Goal: Information Seeking & Learning: Learn about a topic

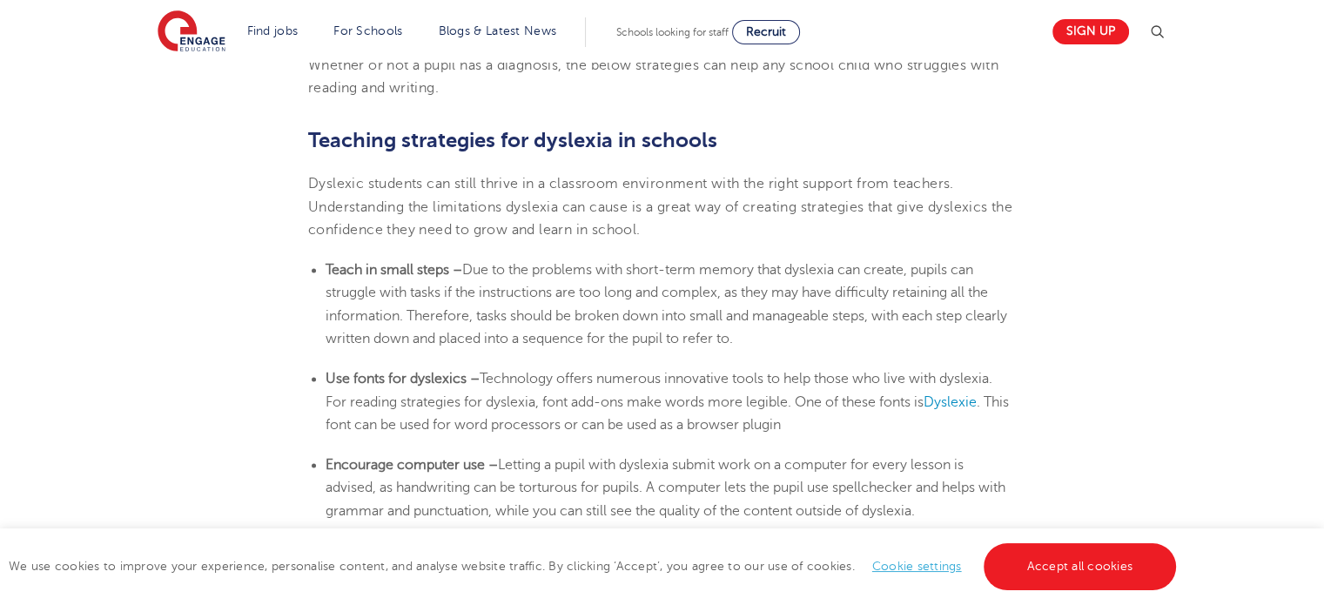
scroll to position [2699, 0]
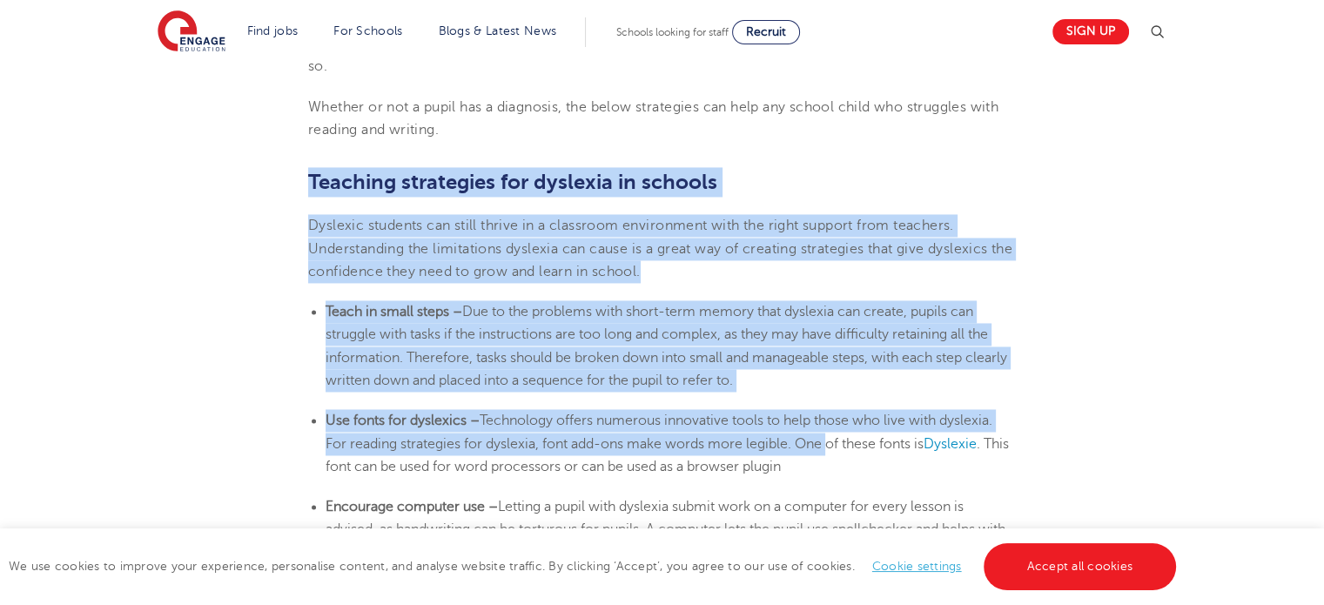
drag, startPoint x: 310, startPoint y: 177, endPoint x: 827, endPoint y: 447, distance: 583.5
click at [827, 447] on section "[DATE] Supporting [MEDICAL_DATA] in schools: 10 teaching strategies As a teache…" at bounding box center [662, 20] width 1056 height 4479
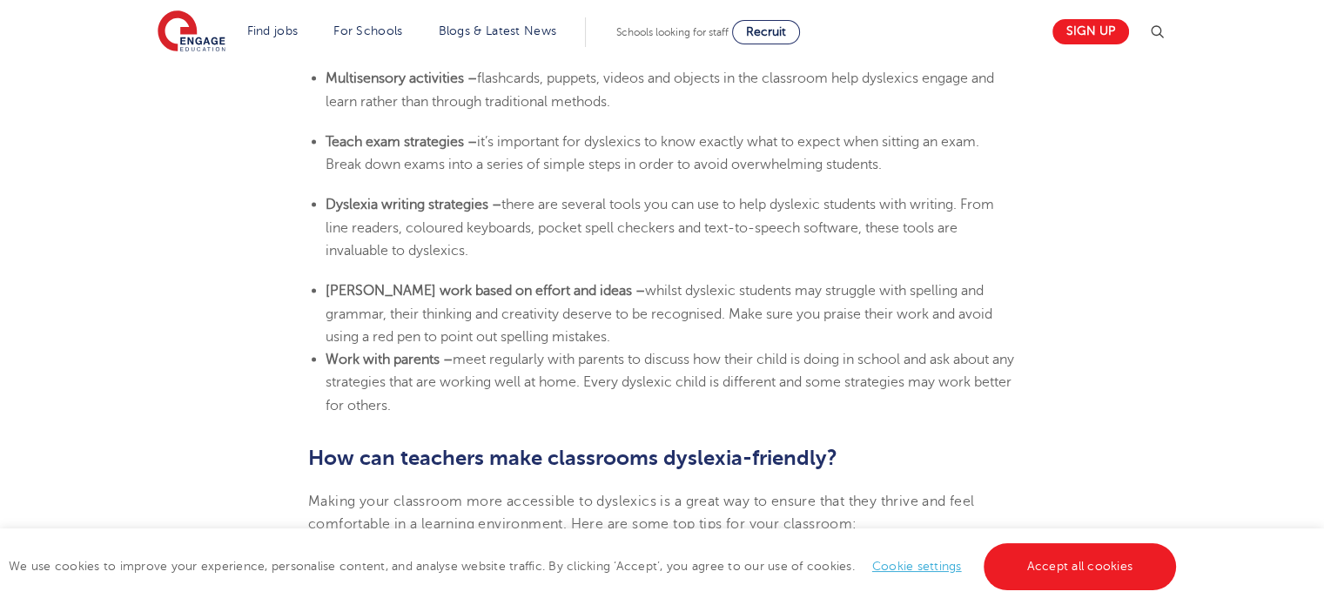
scroll to position [3407, 0]
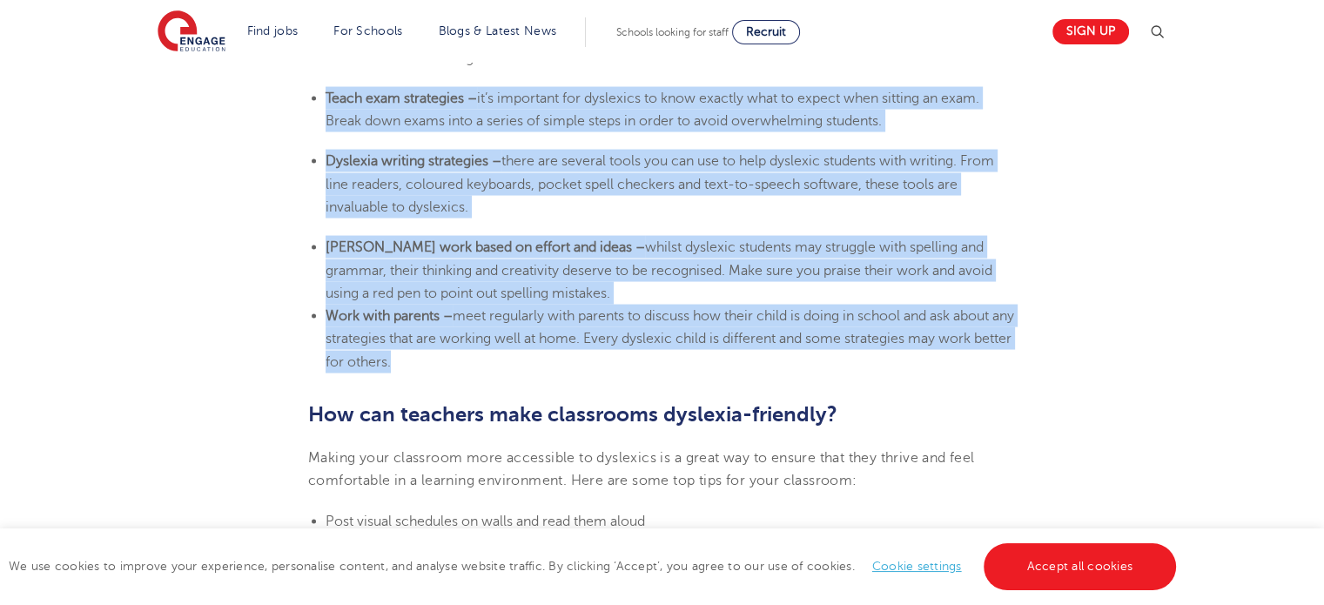
drag, startPoint x: 430, startPoint y: 361, endPoint x: 320, endPoint y: 83, distance: 298.7
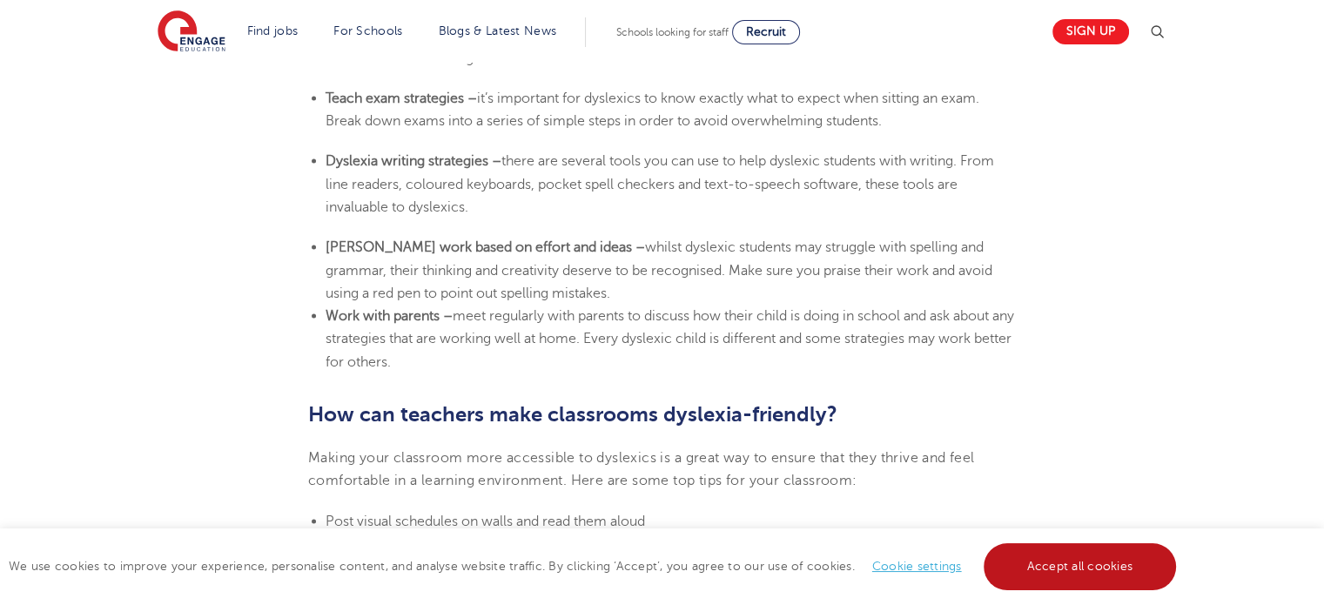
click at [1056, 579] on link "Accept all cookies" at bounding box center [1080, 566] width 193 height 47
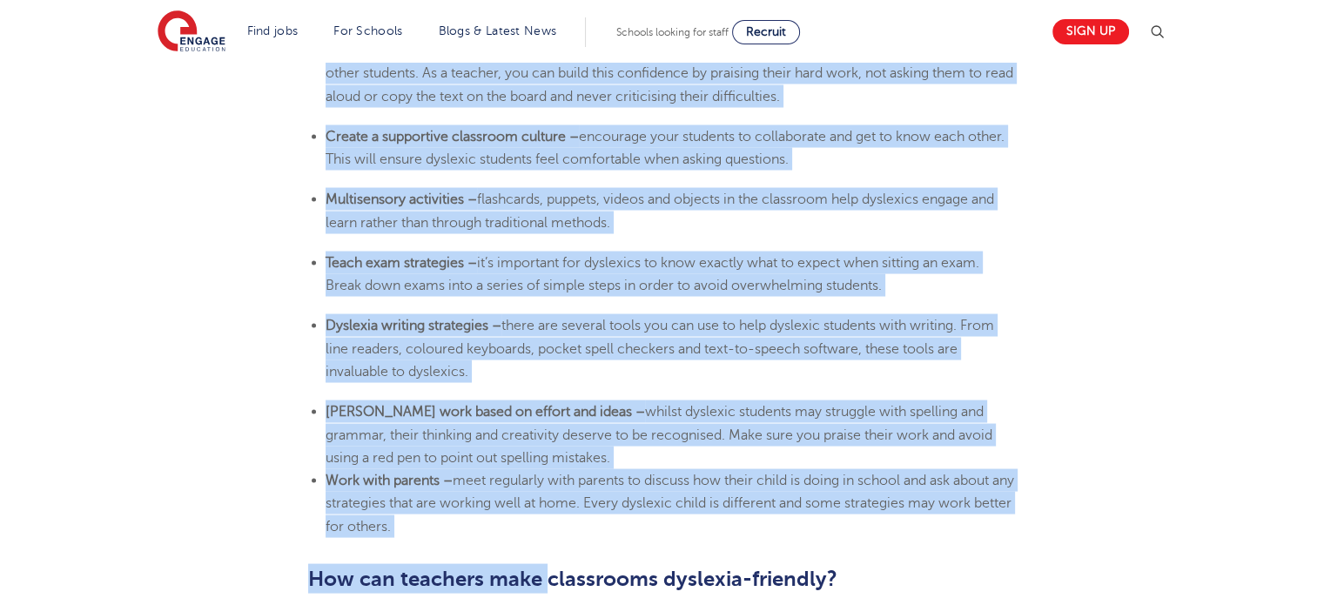
scroll to position [3282, 0]
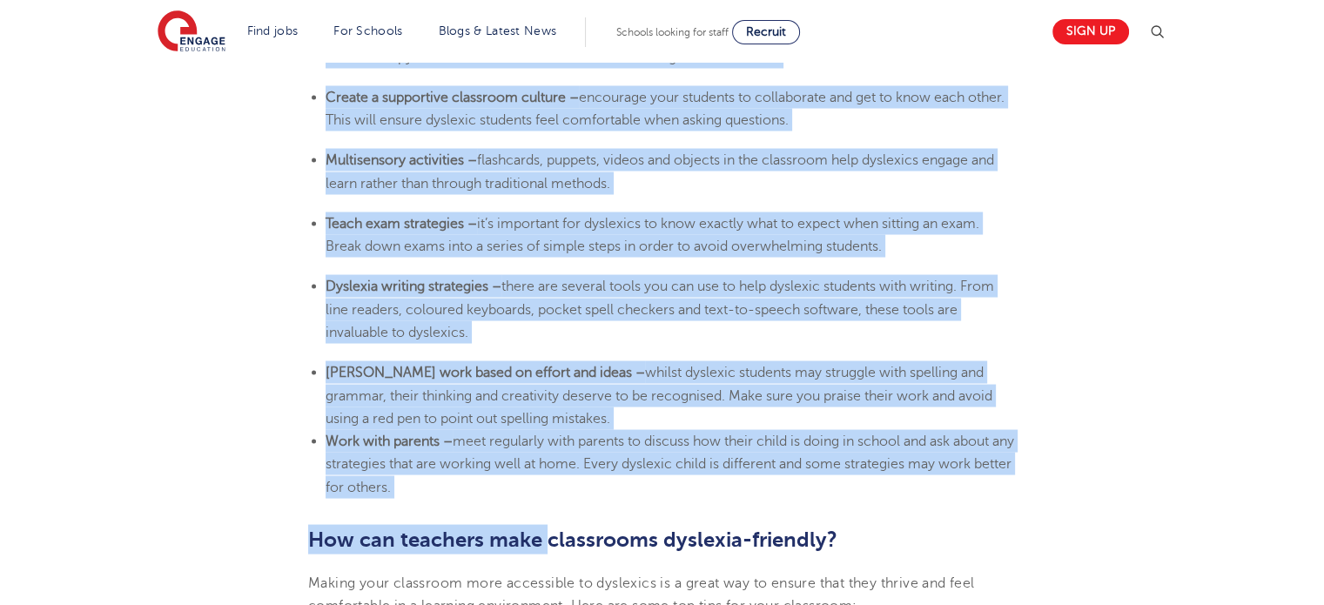
drag, startPoint x: 307, startPoint y: 86, endPoint x: 592, endPoint y: 482, distance: 487.2
copy section "Loremips dolorsitam con adipisci el seddoei Temporin utlabore etd magna aliqua …"
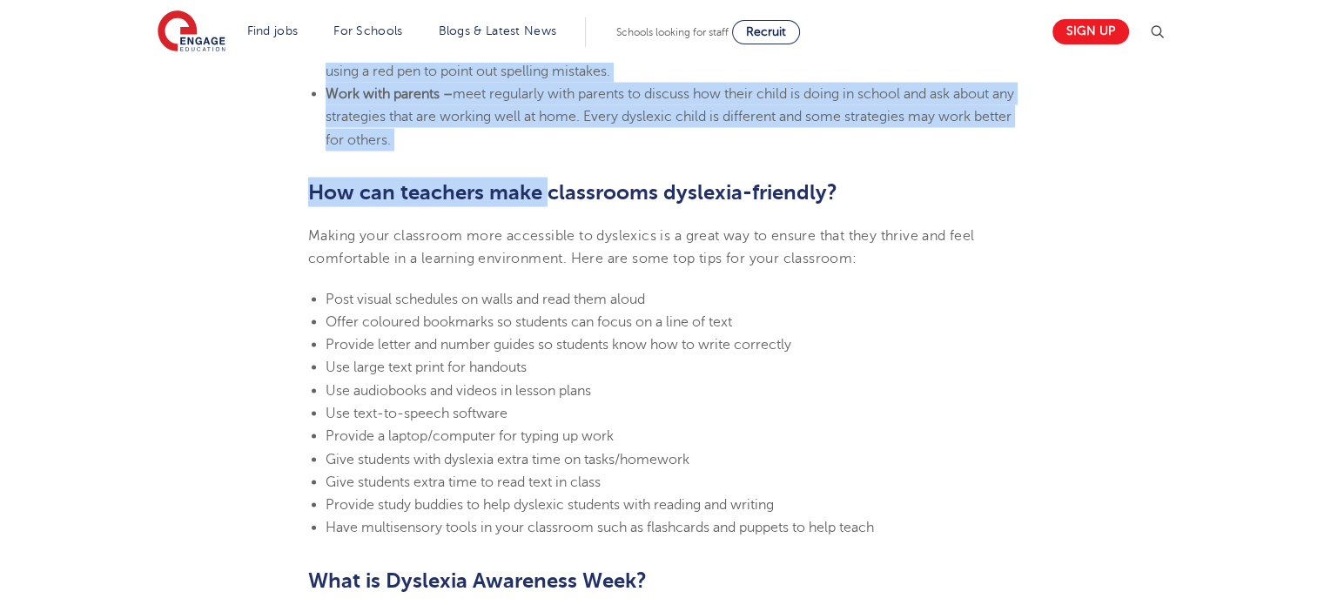
scroll to position [3630, 0]
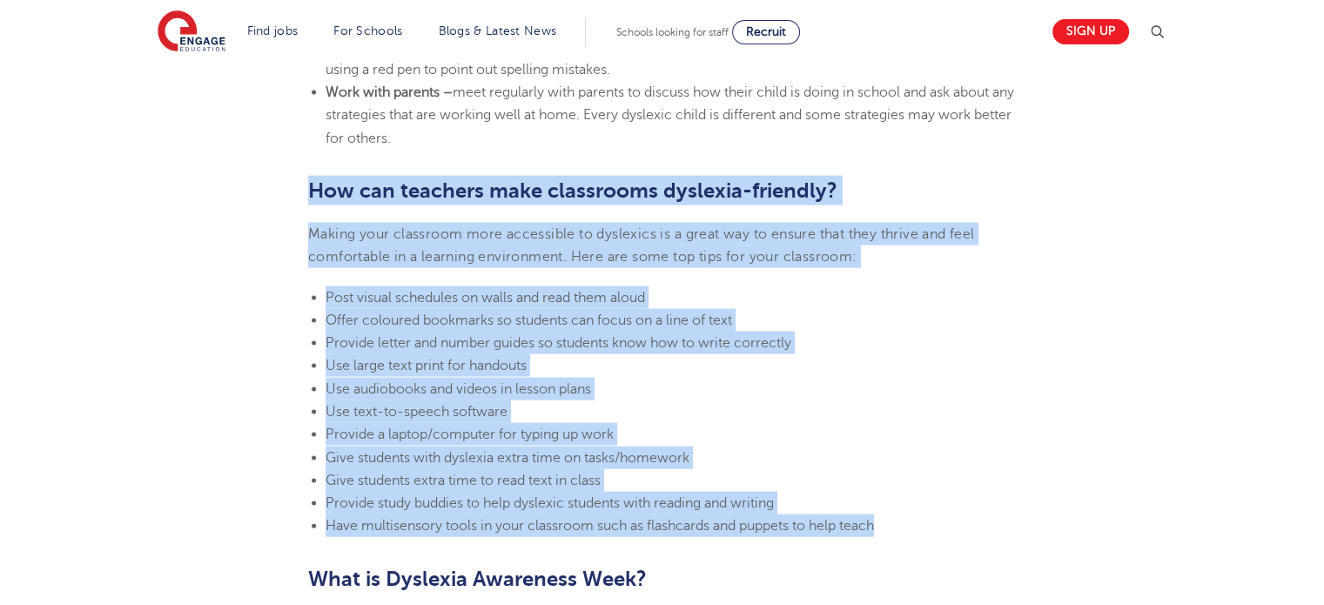
drag, startPoint x: 344, startPoint y: 223, endPoint x: 821, endPoint y: 467, distance: 535.9
copy section "How can teachers make classrooms [MEDICAL_DATA]-friendly? Making your classroom…"
